Goal: Check status: Check status

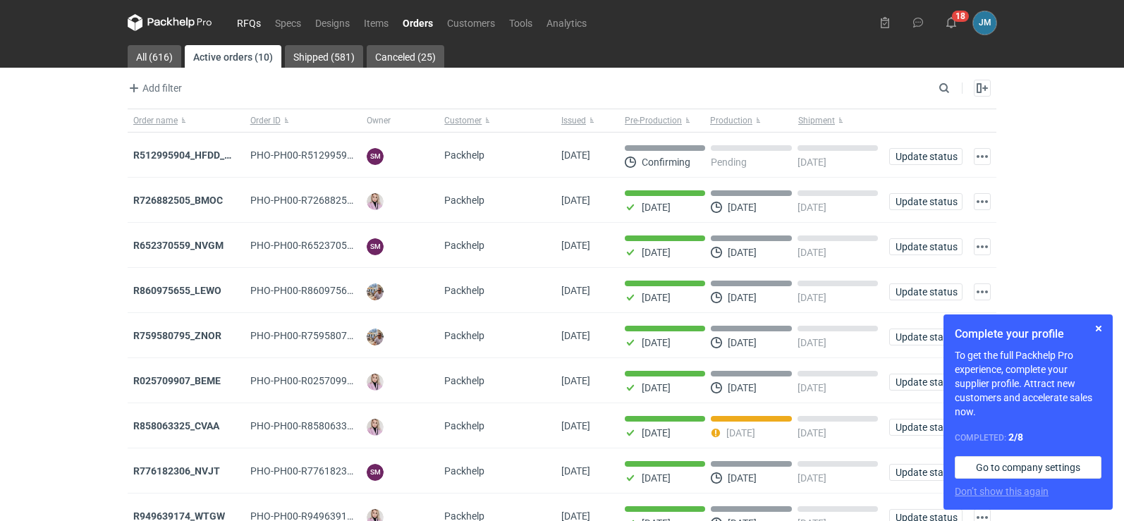
click at [250, 28] on link "RFQs" at bounding box center [249, 22] width 38 height 17
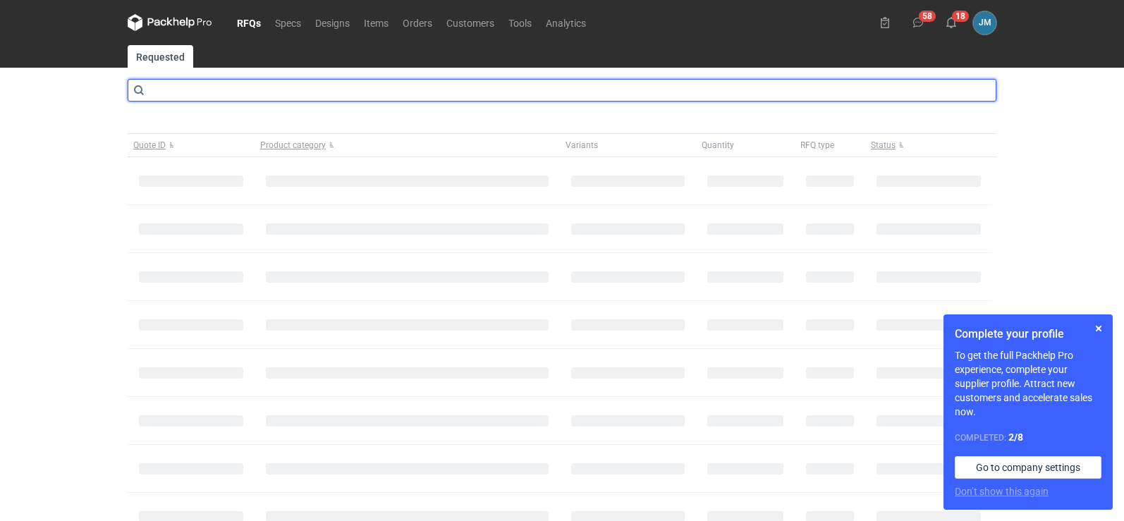
click at [220, 85] on input "text" at bounding box center [562, 90] width 869 height 23
type input "CAOD"
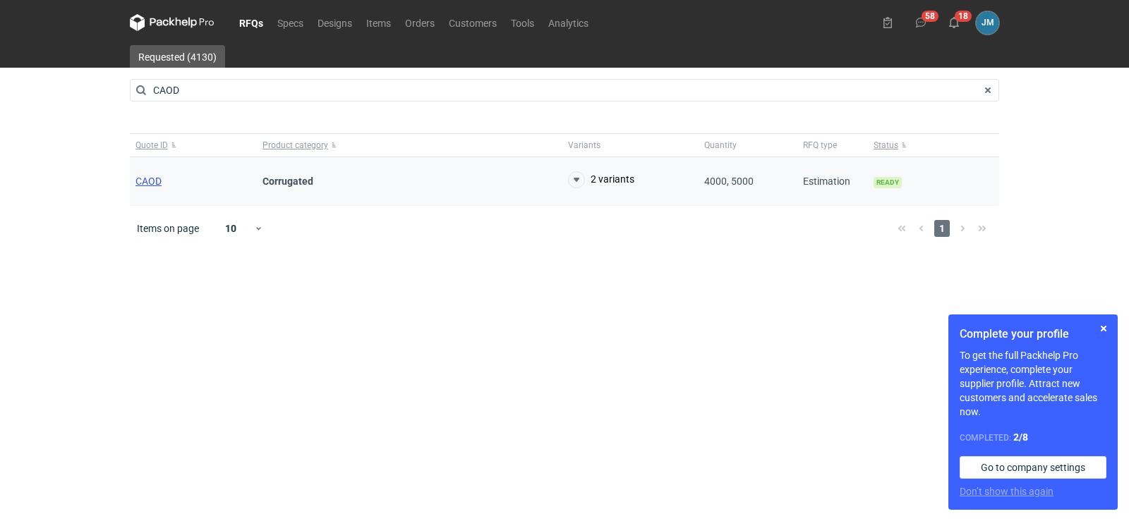
click at [151, 185] on span "CAOD" at bounding box center [148, 181] width 26 height 11
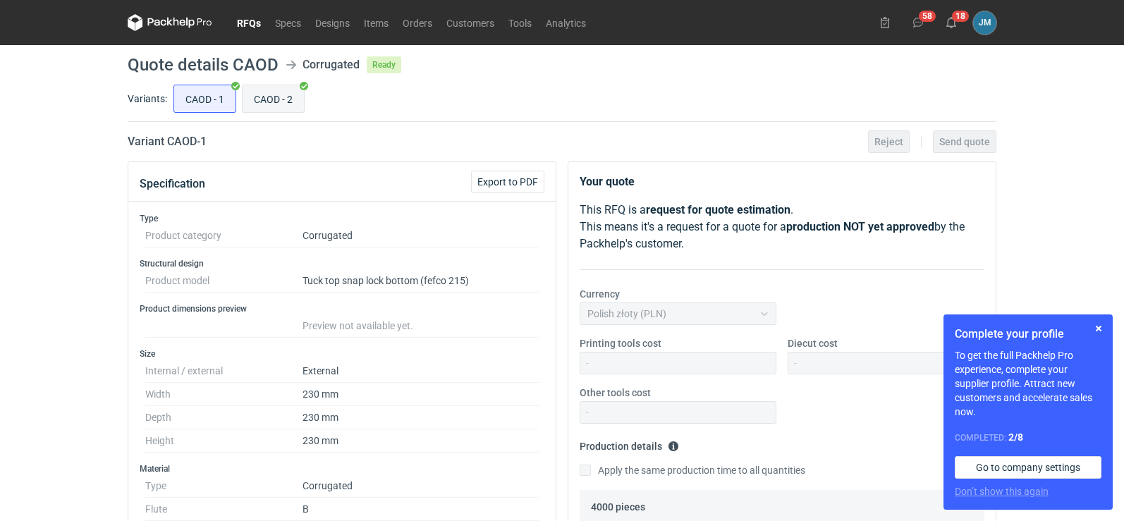
click at [270, 112] on label "CAOD - 2" at bounding box center [273, 99] width 63 height 28
click at [270, 112] on input "CAOD - 2" at bounding box center [273, 98] width 61 height 27
radio input "true"
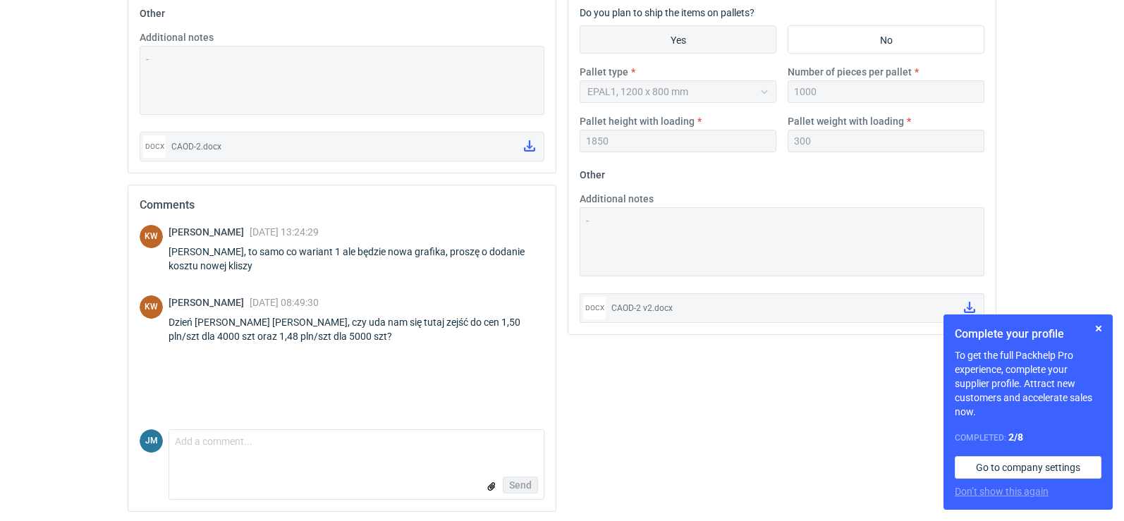
scroll to position [693, 0]
click at [1103, 332] on button "button" at bounding box center [1099, 328] width 17 height 17
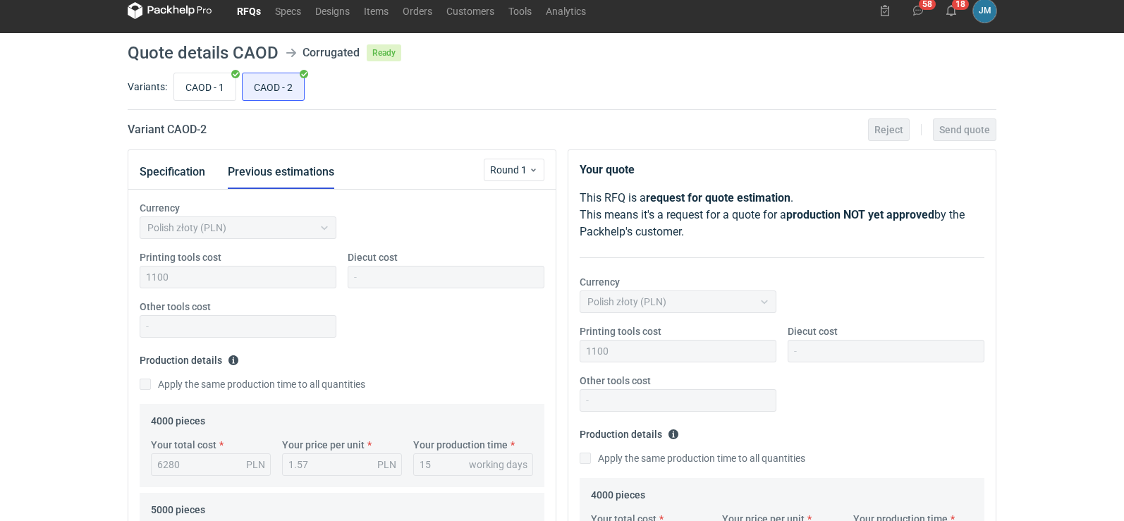
scroll to position [0, 0]
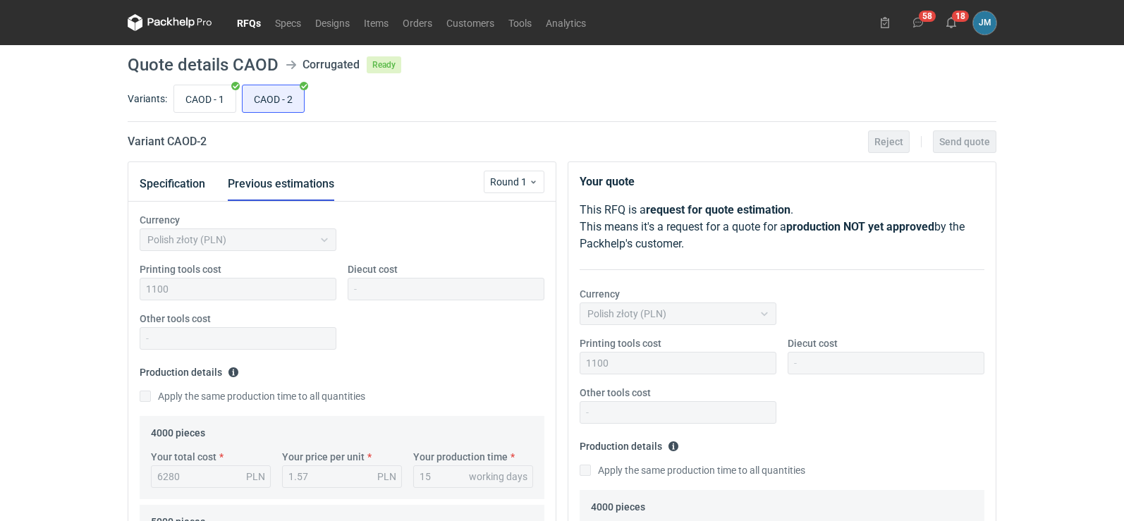
click at [156, 23] on icon at bounding box center [157, 22] width 18 height 8
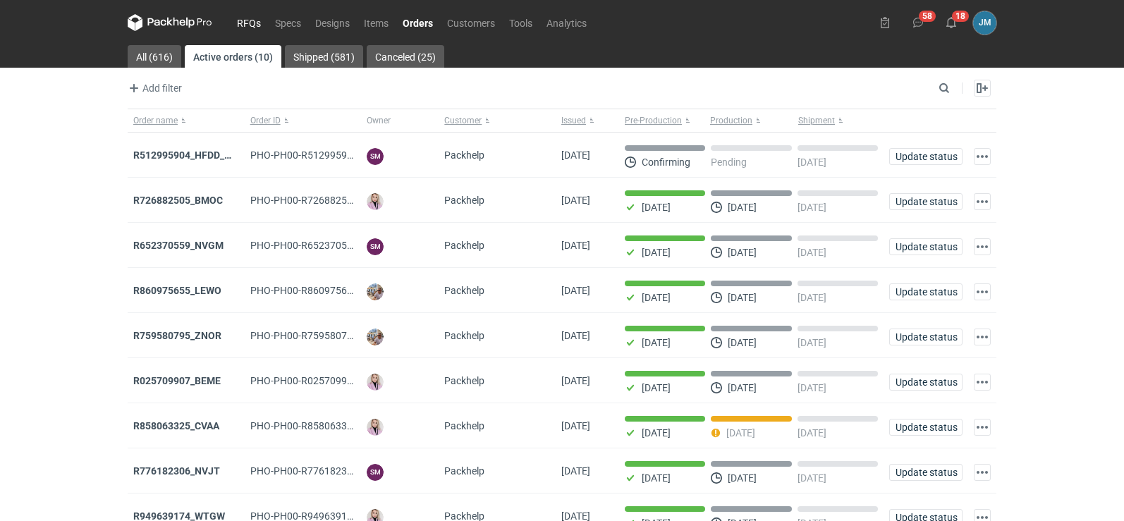
click at [250, 23] on link "RFQs" at bounding box center [249, 22] width 38 height 17
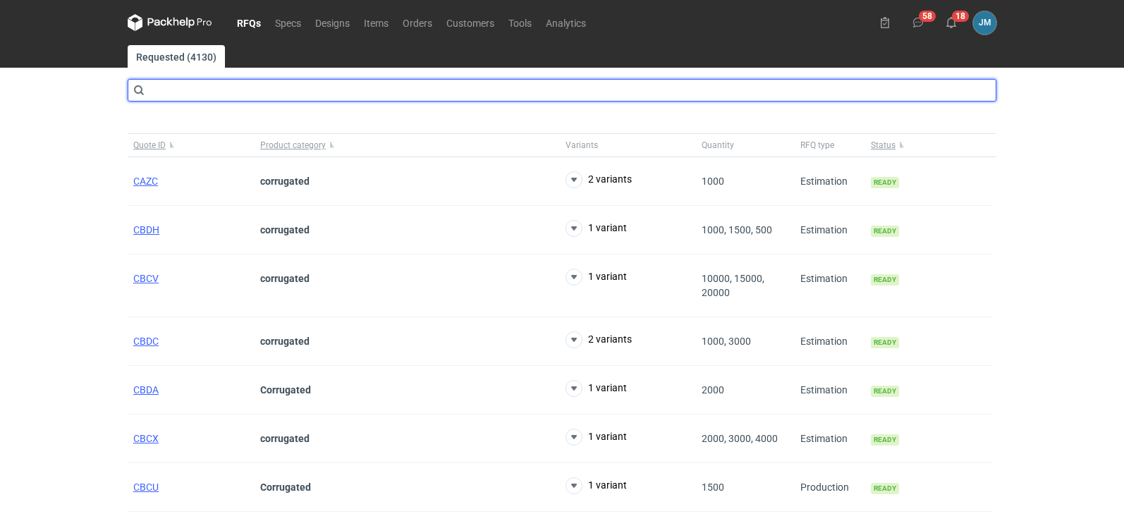
click at [221, 82] on input "text" at bounding box center [562, 90] width 869 height 23
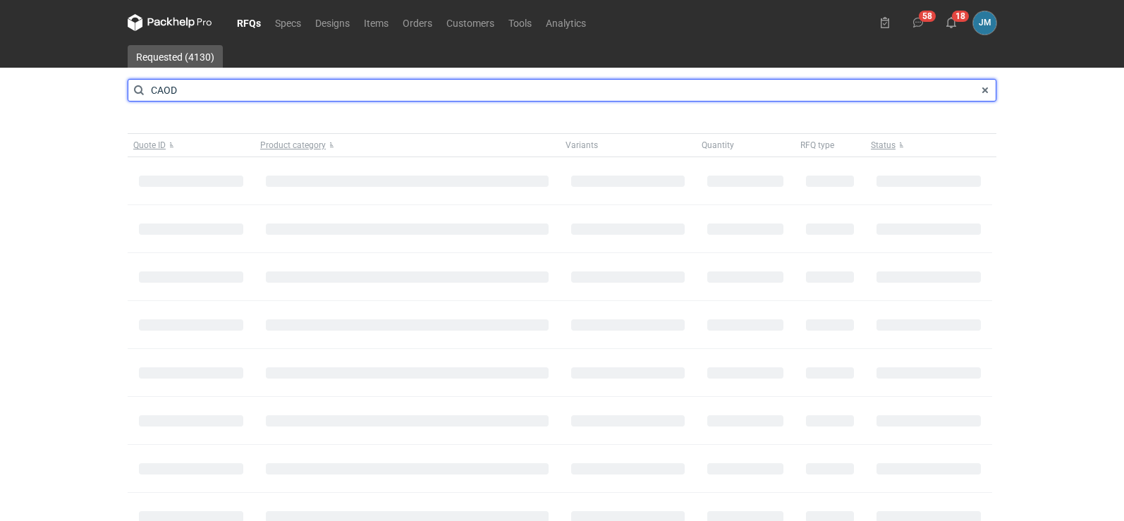
type input "CAOD"
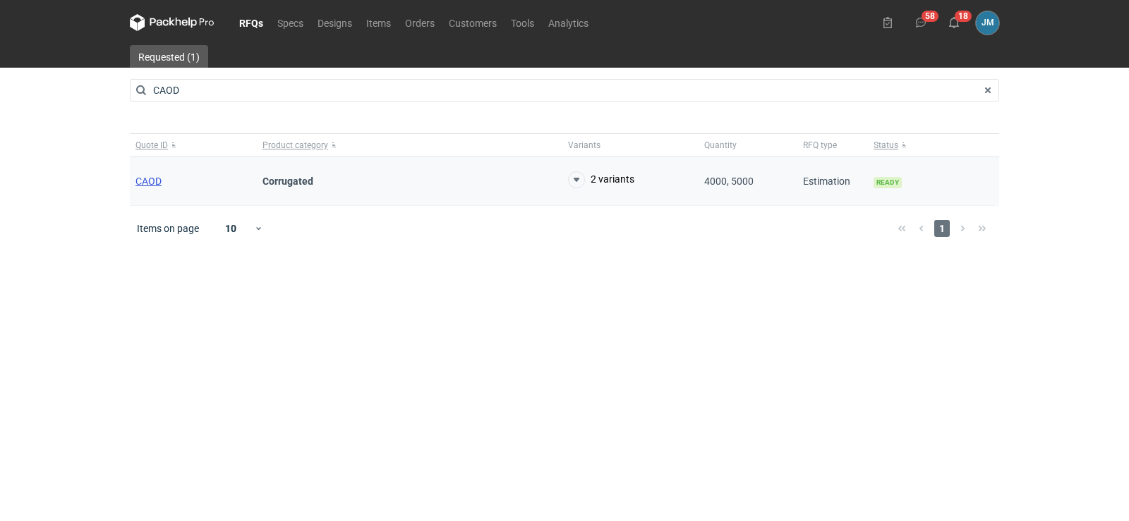
click at [154, 187] on span "CAOD" at bounding box center [148, 181] width 26 height 11
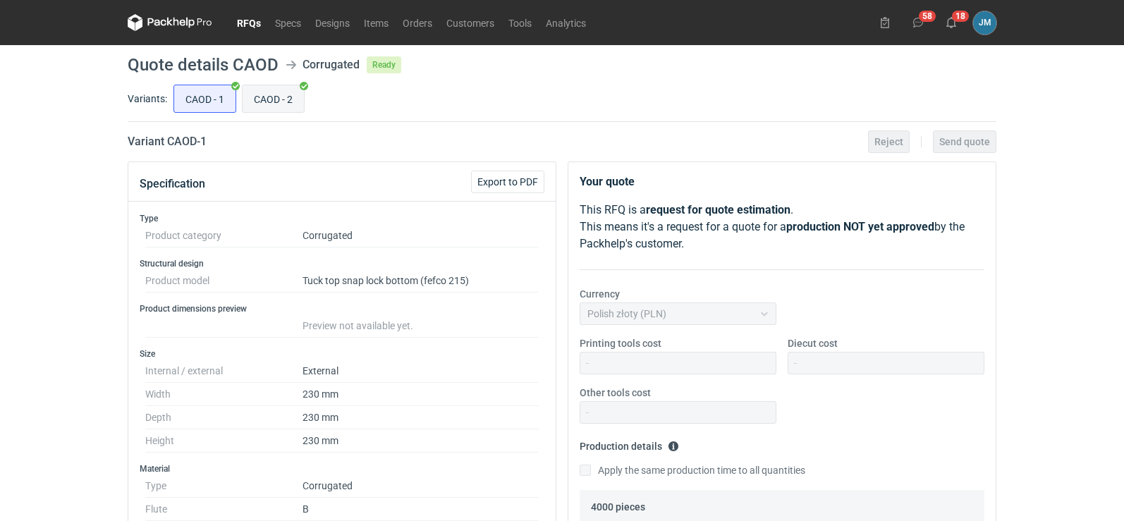
click at [250, 102] on input "CAOD - 2" at bounding box center [273, 98] width 61 height 27
radio input "true"
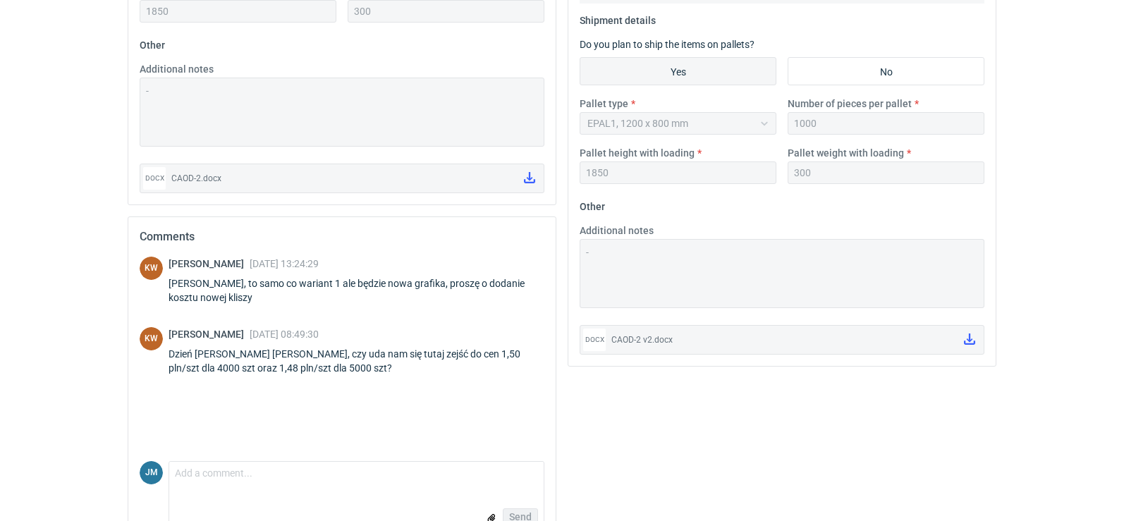
scroll to position [693, 0]
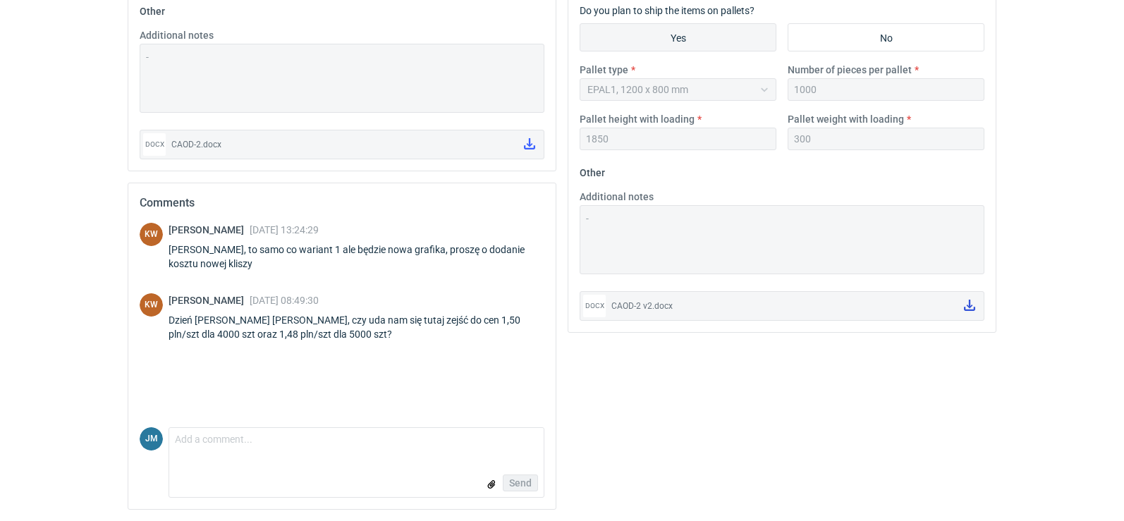
click at [968, 311] on link at bounding box center [970, 306] width 23 height 24
